Goal: Use online tool/utility: Use online tool/utility

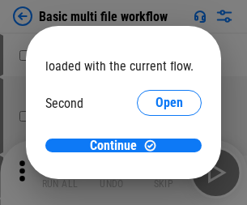
click at [156, 146] on span "Open" at bounding box center [170, 152] width 28 height 13
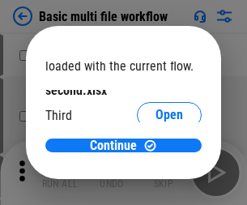
scroll to position [46, 0]
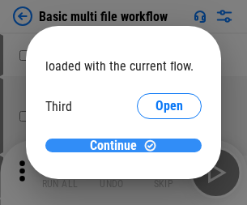
click at [117, 146] on span "Continue" at bounding box center [113, 145] width 47 height 13
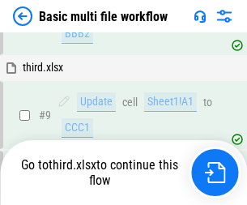
scroll to position [678, 0]
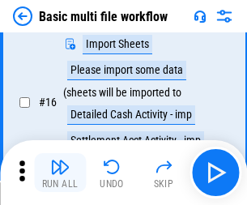
click at [60, 173] on img "button" at bounding box center [59, 166] width 19 height 19
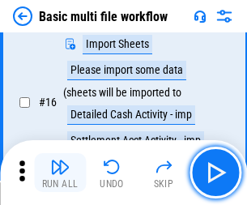
scroll to position [1078, 0]
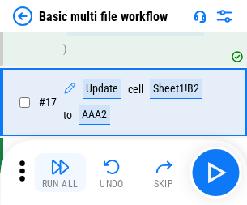
click at [60, 173] on img "button" at bounding box center [59, 166] width 19 height 19
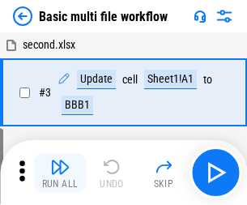
click at [60, 173] on img "button" at bounding box center [59, 166] width 19 height 19
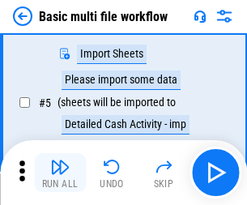
click at [60, 173] on img "button" at bounding box center [59, 166] width 19 height 19
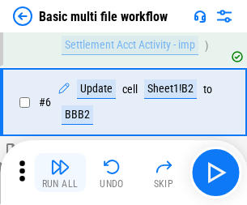
click at [60, 173] on img "button" at bounding box center [59, 166] width 19 height 19
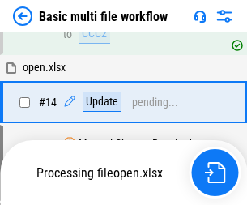
scroll to position [1078, 0]
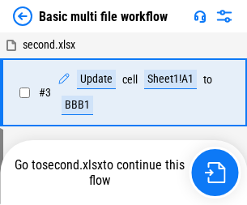
scroll to position [278, 0]
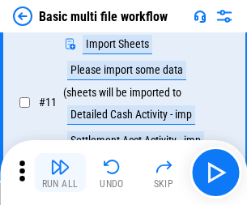
click at [60, 173] on img "button" at bounding box center [59, 166] width 19 height 19
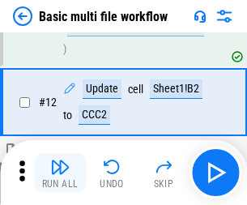
click at [60, 173] on img "button" at bounding box center [59, 166] width 19 height 19
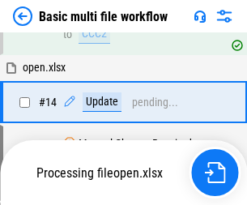
scroll to position [964, 0]
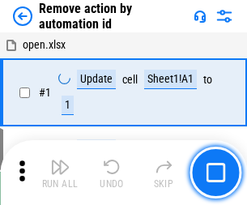
scroll to position [60, 0]
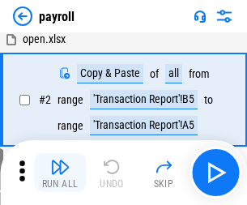
click at [60, 173] on img "button" at bounding box center [59, 166] width 19 height 19
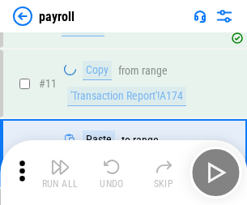
scroll to position [117, 0]
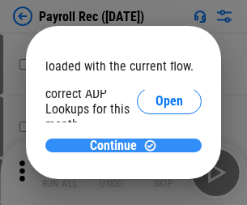
click at [117, 145] on span "Continue" at bounding box center [113, 145] width 47 height 13
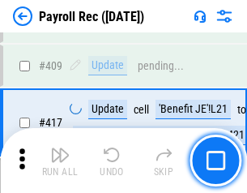
scroll to position [7520, 0]
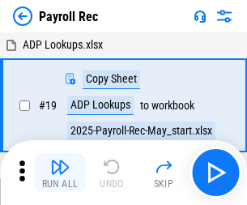
click at [60, 173] on img "button" at bounding box center [59, 166] width 19 height 19
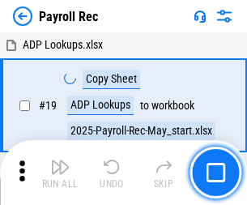
scroll to position [99, 0]
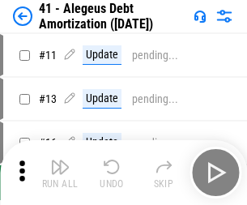
click at [60, 173] on img "button" at bounding box center [59, 166] width 19 height 19
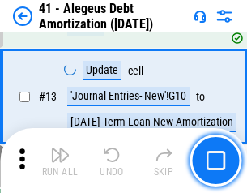
scroll to position [200, 0]
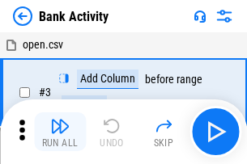
click at [60, 132] on img "button" at bounding box center [59, 126] width 19 height 19
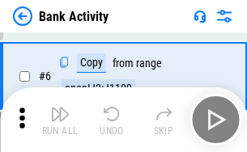
scroll to position [156, 0]
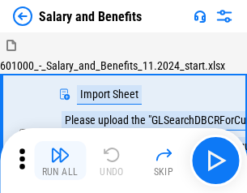
click at [60, 160] on img "button" at bounding box center [59, 154] width 19 height 19
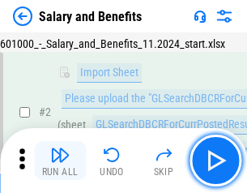
scroll to position [117, 0]
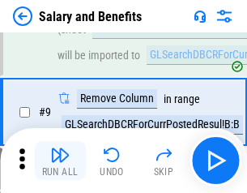
click at [60, 160] on img "button" at bounding box center [59, 154] width 19 height 19
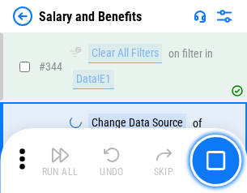
scroll to position [7586, 0]
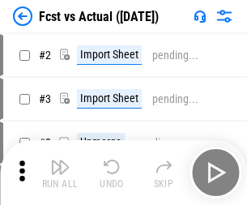
click at [60, 160] on img "button" at bounding box center [59, 166] width 19 height 19
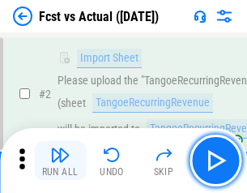
scroll to position [151, 0]
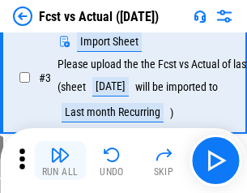
click at [60, 160] on img "button" at bounding box center [59, 154] width 19 height 19
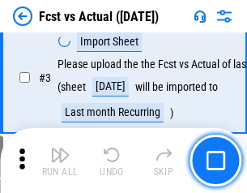
scroll to position [243, 0]
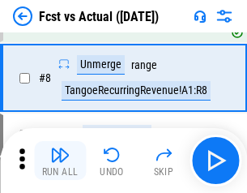
click at [60, 160] on img "button" at bounding box center [59, 154] width 19 height 19
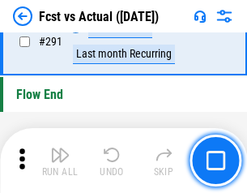
scroll to position [7668, 0]
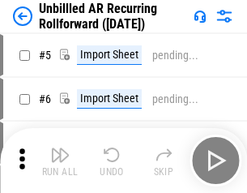
click at [60, 160] on img "button" at bounding box center [59, 154] width 19 height 19
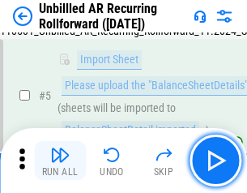
scroll to position [152, 0]
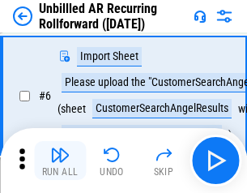
click at [60, 160] on img "button" at bounding box center [59, 154] width 19 height 19
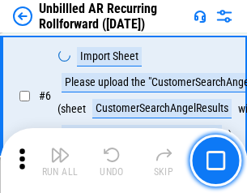
scroll to position [261, 0]
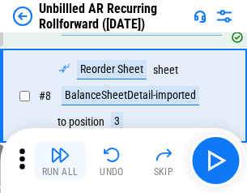
click at [60, 160] on img "button" at bounding box center [59, 154] width 19 height 19
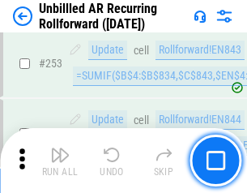
scroll to position [5503, 0]
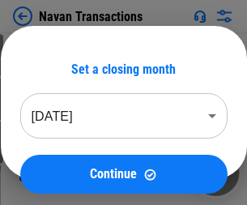
click at [60, 160] on img "button" at bounding box center [59, 166] width 19 height 19
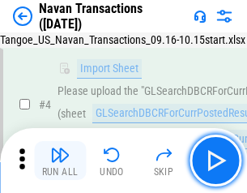
scroll to position [139, 0]
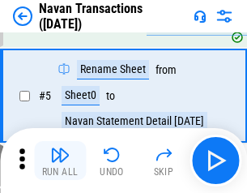
click at [60, 160] on img "button" at bounding box center [59, 154] width 19 height 19
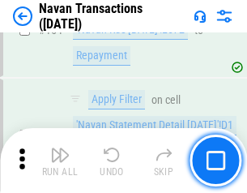
scroll to position [5253, 0]
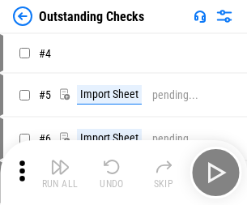
click at [60, 160] on img "button" at bounding box center [59, 166] width 19 height 19
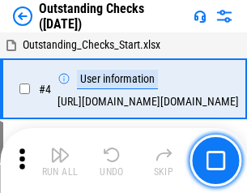
scroll to position [169, 0]
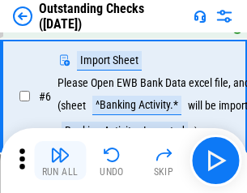
click at [60, 160] on img "button" at bounding box center [59, 154] width 19 height 19
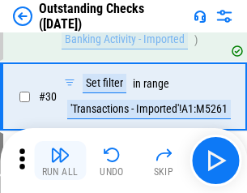
click at [60, 160] on img "button" at bounding box center [59, 154] width 19 height 19
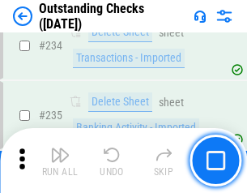
scroll to position [4920, 0]
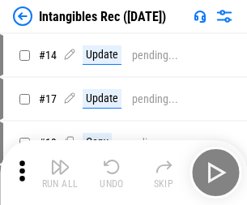
click at [60, 173] on img "button" at bounding box center [59, 166] width 19 height 19
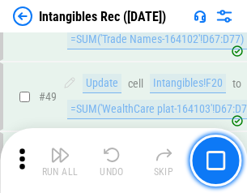
scroll to position [631, 0]
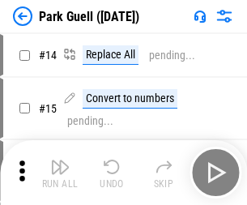
click at [60, 160] on img "button" at bounding box center [59, 166] width 19 height 19
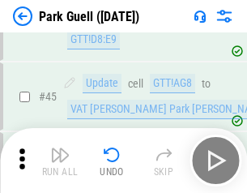
scroll to position [2026, 0]
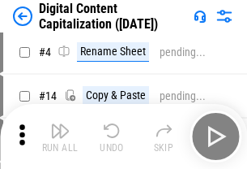
click at [60, 136] on img "button" at bounding box center [59, 130] width 19 height 19
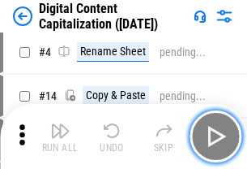
scroll to position [151, 0]
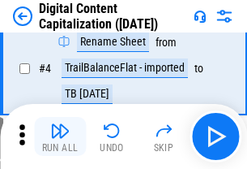
click at [60, 136] on img "button" at bounding box center [59, 130] width 19 height 19
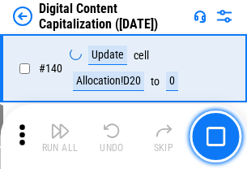
scroll to position [1718, 0]
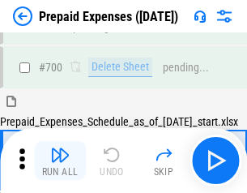
click at [60, 160] on img "button" at bounding box center [59, 154] width 19 height 19
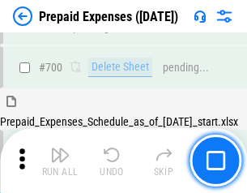
scroll to position [4455, 0]
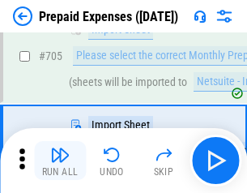
click at [60, 160] on img "button" at bounding box center [59, 154] width 19 height 19
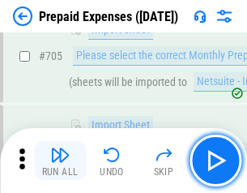
scroll to position [4538, 0]
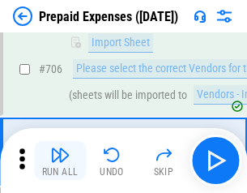
click at [60, 160] on img "button" at bounding box center [59, 154] width 19 height 19
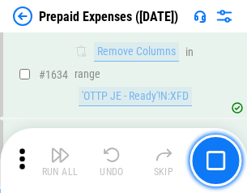
scroll to position [15775, 0]
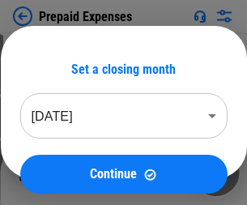
click at [60, 173] on img "button" at bounding box center [59, 166] width 19 height 19
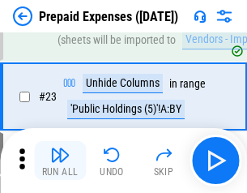
click at [60, 160] on img "button" at bounding box center [59, 154] width 19 height 19
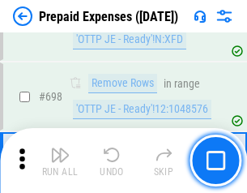
scroll to position [5642, 0]
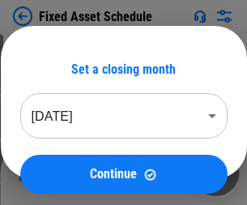
click at [60, 173] on img "button" at bounding box center [59, 166] width 19 height 19
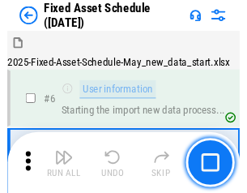
scroll to position [170, 0]
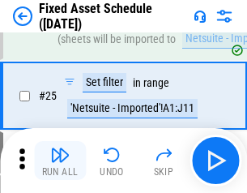
click at [60, 160] on img "button" at bounding box center [59, 154] width 19 height 19
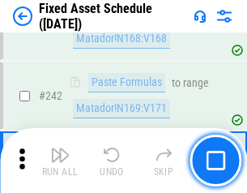
scroll to position [5019, 0]
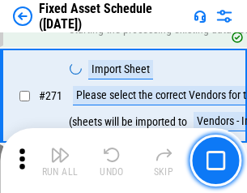
click at [60, 160] on img "button" at bounding box center [59, 154] width 19 height 19
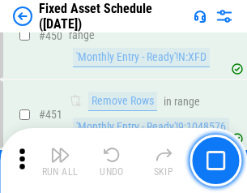
scroll to position [7243, 0]
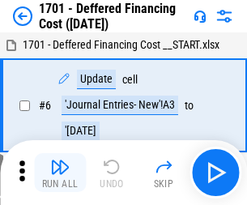
click at [60, 173] on img "button" at bounding box center [59, 166] width 19 height 19
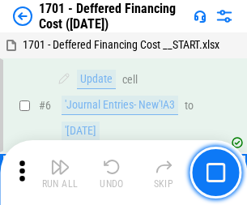
scroll to position [194, 0]
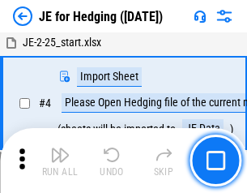
scroll to position [92, 0]
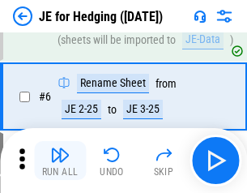
click at [60, 160] on img "button" at bounding box center [59, 154] width 19 height 19
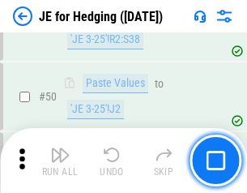
scroll to position [1049, 0]
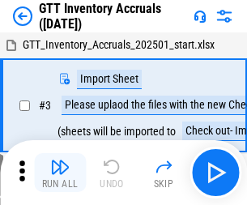
click at [60, 160] on img "button" at bounding box center [59, 166] width 19 height 19
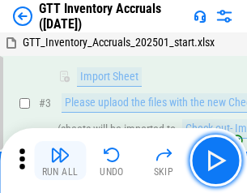
scroll to position [105, 0]
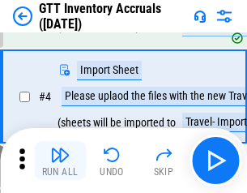
click at [60, 160] on img "button" at bounding box center [59, 154] width 19 height 19
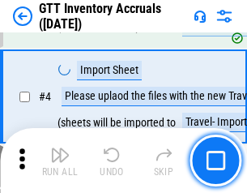
scroll to position [187, 0]
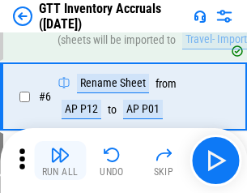
click at [60, 160] on img "button" at bounding box center [59, 154] width 19 height 19
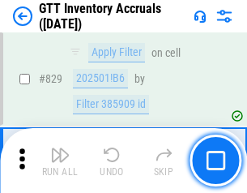
scroll to position [12298, 0]
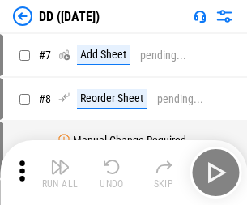
click at [60, 173] on img "button" at bounding box center [59, 166] width 19 height 19
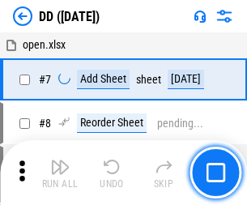
scroll to position [156, 0]
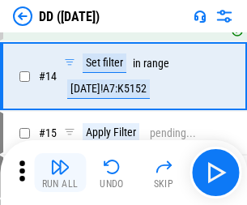
click at [60, 173] on img "button" at bounding box center [59, 166] width 19 height 19
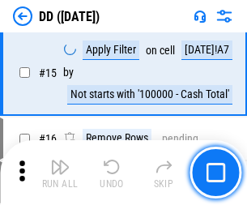
scroll to position [416, 0]
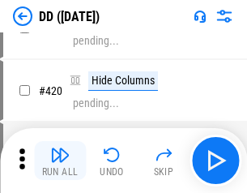
click at [60, 160] on img "button" at bounding box center [59, 154] width 19 height 19
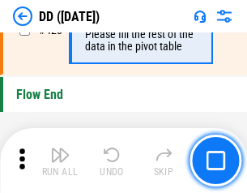
scroll to position [7755, 0]
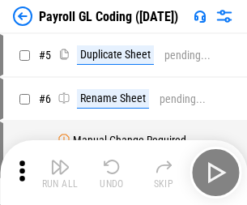
click at [60, 173] on img "button" at bounding box center [59, 166] width 19 height 19
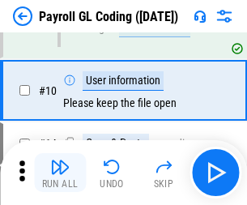
click at [60, 173] on img "button" at bounding box center [59, 166] width 19 height 19
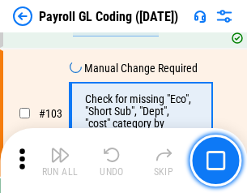
scroll to position [3801, 0]
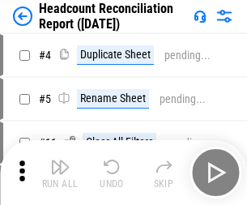
click at [60, 173] on img "button" at bounding box center [59, 166] width 19 height 19
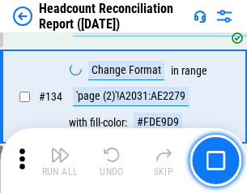
scroll to position [1948, 0]
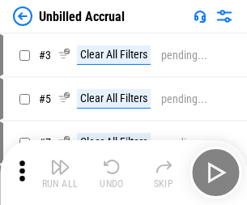
click at [60, 173] on img "button" at bounding box center [59, 166] width 19 height 19
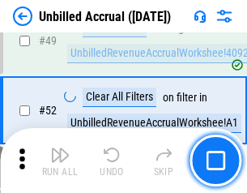
scroll to position [1470, 0]
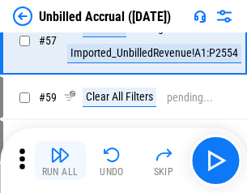
click at [60, 160] on img "button" at bounding box center [59, 154] width 19 height 19
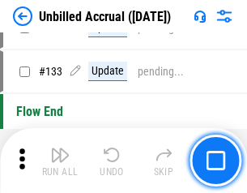
scroll to position [4826, 0]
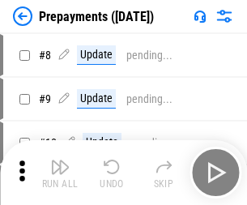
click at [60, 173] on img "button" at bounding box center [59, 166] width 19 height 19
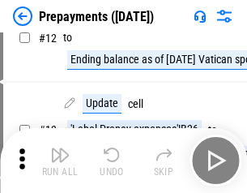
scroll to position [101, 0]
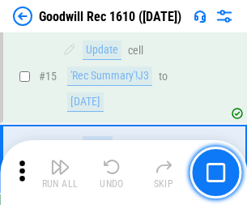
scroll to position [277, 0]
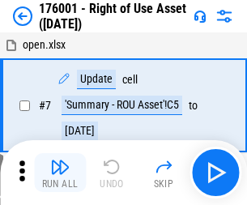
click at [60, 173] on img "button" at bounding box center [59, 166] width 19 height 19
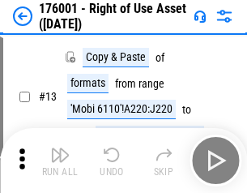
scroll to position [105, 0]
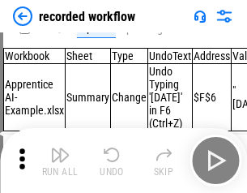
click at [60, 160] on img "button" at bounding box center [59, 154] width 19 height 19
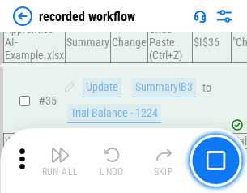
scroll to position [5064, 0]
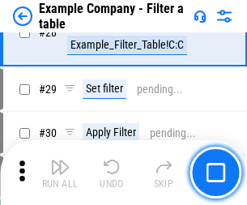
scroll to position [1483, 0]
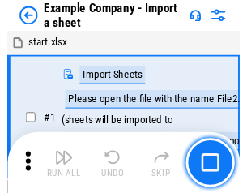
scroll to position [136, 0]
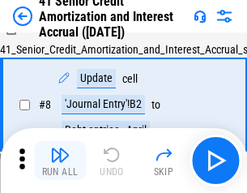
click at [60, 160] on img "button" at bounding box center [59, 154] width 19 height 19
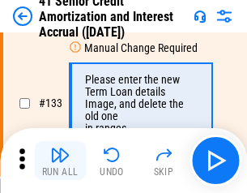
click at [60, 160] on img "button" at bounding box center [59, 154] width 19 height 19
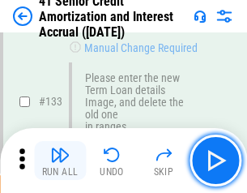
scroll to position [1693, 0]
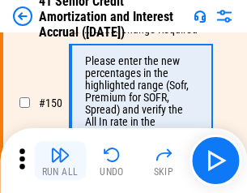
click at [60, 160] on img "button" at bounding box center [59, 154] width 19 height 19
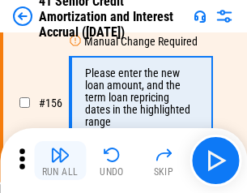
click at [60, 160] on img "button" at bounding box center [59, 154] width 19 height 19
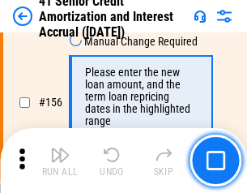
scroll to position [1975, 0]
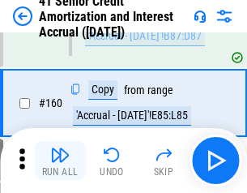
click at [60, 160] on img "button" at bounding box center [59, 154] width 19 height 19
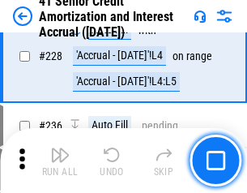
scroll to position [3629, 0]
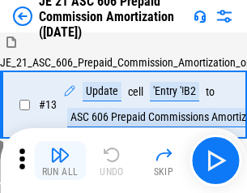
click at [60, 160] on img "button" at bounding box center [59, 154] width 19 height 19
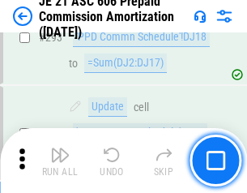
scroll to position [2981, 0]
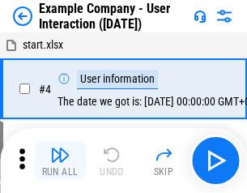
click at [60, 160] on img "button" at bounding box center [59, 154] width 19 height 19
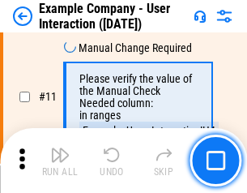
scroll to position [351, 0]
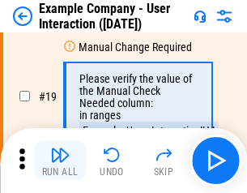
click at [60, 160] on img "button" at bounding box center [59, 154] width 19 height 19
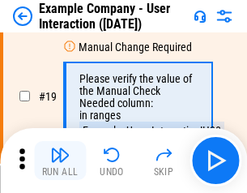
click at [60, 160] on img "button" at bounding box center [59, 154] width 19 height 19
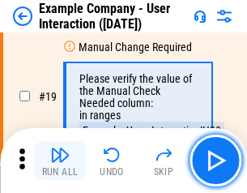
scroll to position [447, 0]
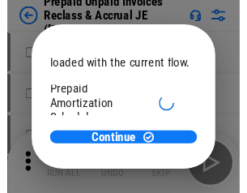
scroll to position [96, 0]
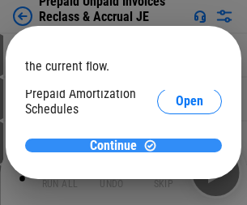
click at [117, 145] on span "Continue" at bounding box center [113, 145] width 47 height 13
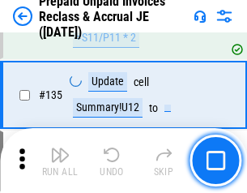
scroll to position [2100, 0]
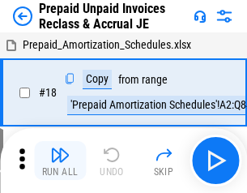
click at [60, 160] on img "button" at bounding box center [59, 154] width 19 height 19
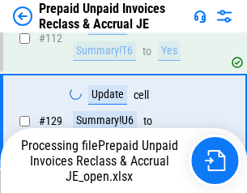
scroll to position [2100, 0]
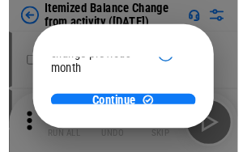
scroll to position [118, 0]
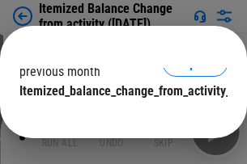
click at [117, 117] on span "Continue" at bounding box center [113, 123] width 47 height 13
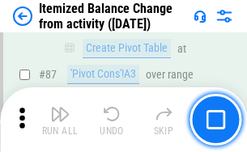
scroll to position [1584, 0]
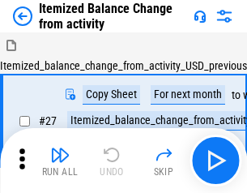
scroll to position [25, 0]
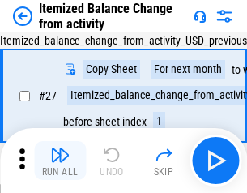
click at [60, 160] on img "button" at bounding box center [59, 154] width 19 height 19
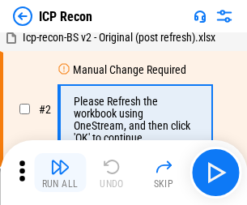
click at [60, 173] on img "button" at bounding box center [59, 166] width 19 height 19
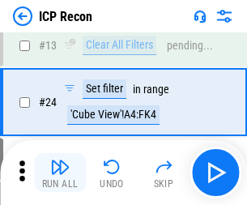
click at [60, 173] on img "button" at bounding box center [59, 166] width 19 height 19
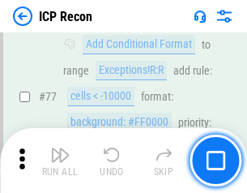
scroll to position [1456, 0]
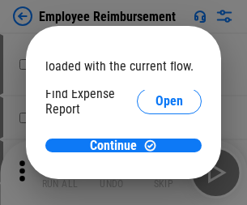
click at [156, 188] on span "Open" at bounding box center [170, 194] width 28 height 13
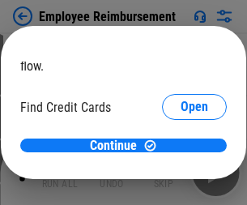
scroll to position [95, 0]
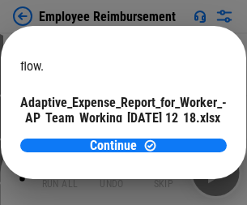
click at [181, 136] on span "Open" at bounding box center [195, 142] width 28 height 13
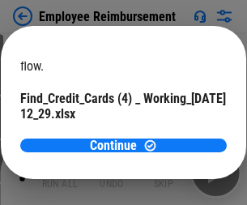
scroll to position [169, 0]
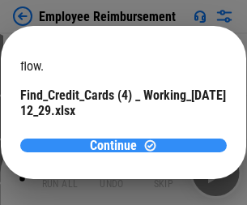
click at [117, 145] on span "Continue" at bounding box center [113, 145] width 47 height 13
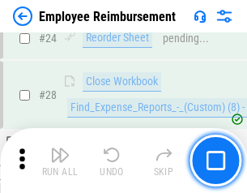
scroll to position [757, 0]
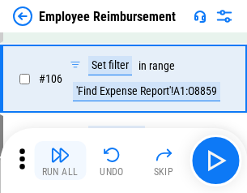
click at [60, 160] on img "button" at bounding box center [59, 154] width 19 height 19
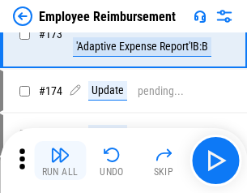
click at [60, 160] on img "button" at bounding box center [59, 154] width 19 height 19
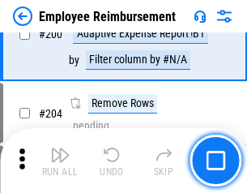
scroll to position [4099, 0]
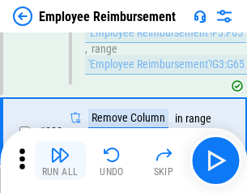
click at [60, 160] on img "button" at bounding box center [59, 154] width 19 height 19
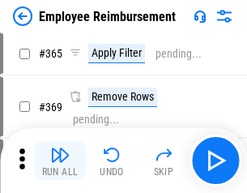
click at [60, 160] on img "button" at bounding box center [59, 154] width 19 height 19
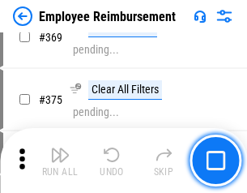
scroll to position [8352, 0]
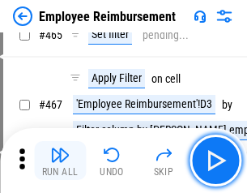
click at [60, 160] on img "button" at bounding box center [59, 154] width 19 height 19
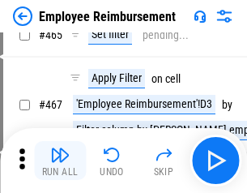
click at [60, 160] on img "button" at bounding box center [59, 154] width 19 height 19
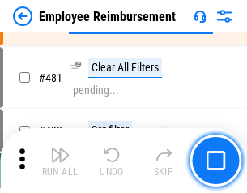
scroll to position [10006, 0]
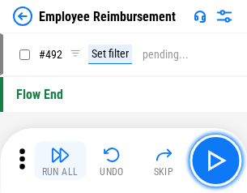
click at [60, 160] on img "button" at bounding box center [59, 154] width 19 height 19
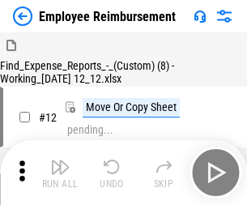
scroll to position [55, 0]
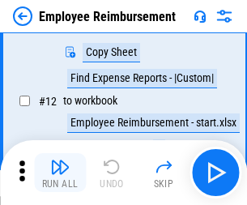
click at [60, 173] on img "button" at bounding box center [59, 166] width 19 height 19
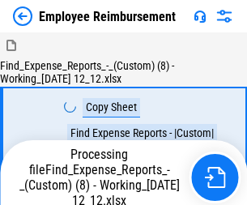
scroll to position [55, 0]
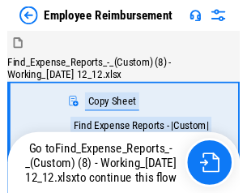
scroll to position [55, 0]
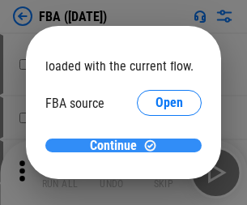
click at [117, 146] on span "Continue" at bounding box center [113, 145] width 47 height 13
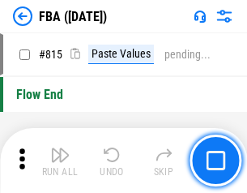
scroll to position [14504, 0]
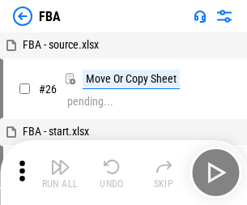
scroll to position [16, 0]
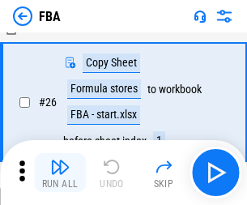
click at [60, 173] on img "button" at bounding box center [59, 166] width 19 height 19
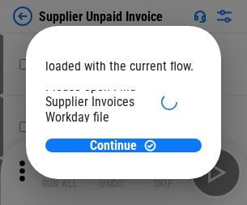
scroll to position [112, 0]
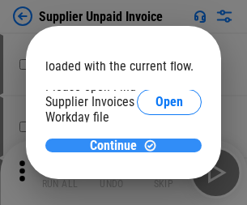
click at [117, 145] on span "Continue" at bounding box center [113, 145] width 47 height 13
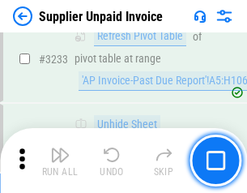
scroll to position [39458, 0]
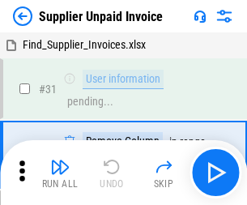
scroll to position [53, 0]
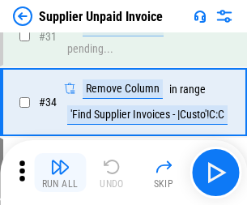
click at [60, 173] on img "button" at bounding box center [59, 166] width 19 height 19
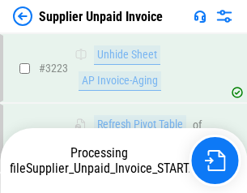
scroll to position [39193, 0]
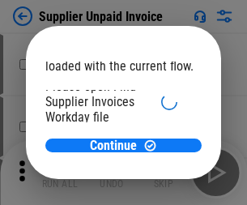
scroll to position [112, 0]
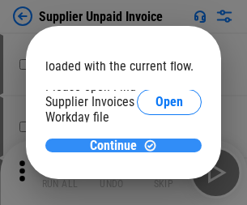
click at [117, 145] on span "Continue" at bounding box center [113, 145] width 47 height 13
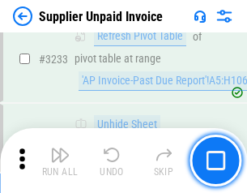
scroll to position [39458, 0]
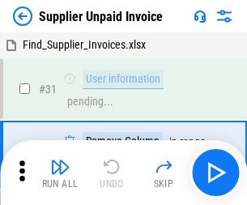
scroll to position [53, 0]
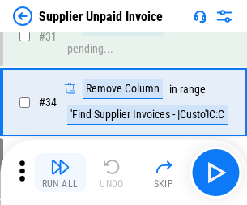
click at [60, 173] on img "button" at bounding box center [59, 166] width 19 height 19
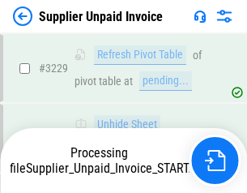
scroll to position [39332, 0]
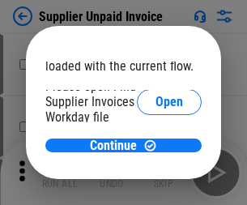
scroll to position [112, 0]
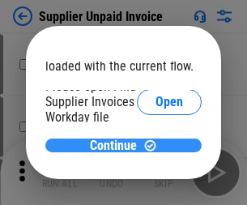
click at [117, 145] on span "Continue" at bounding box center [113, 145] width 47 height 13
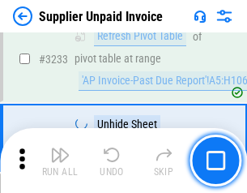
scroll to position [39458, 0]
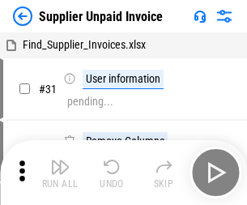
scroll to position [53, 0]
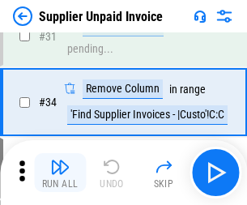
click at [60, 173] on img "button" at bounding box center [59, 166] width 19 height 19
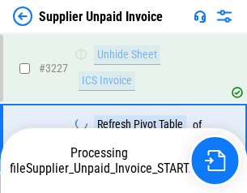
scroll to position [39332, 0]
